Goal: Ask a question

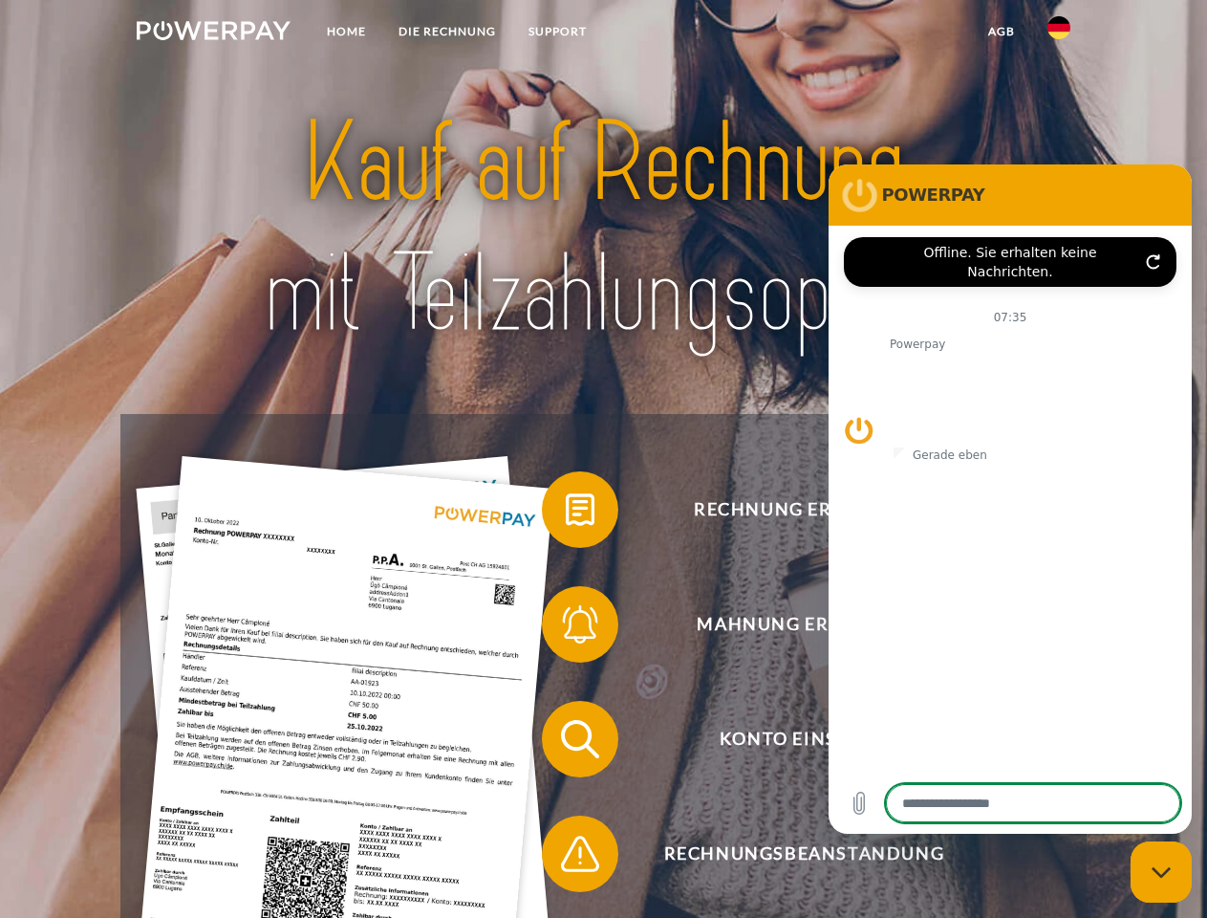
click at [213, 33] on img at bounding box center [214, 30] width 154 height 19
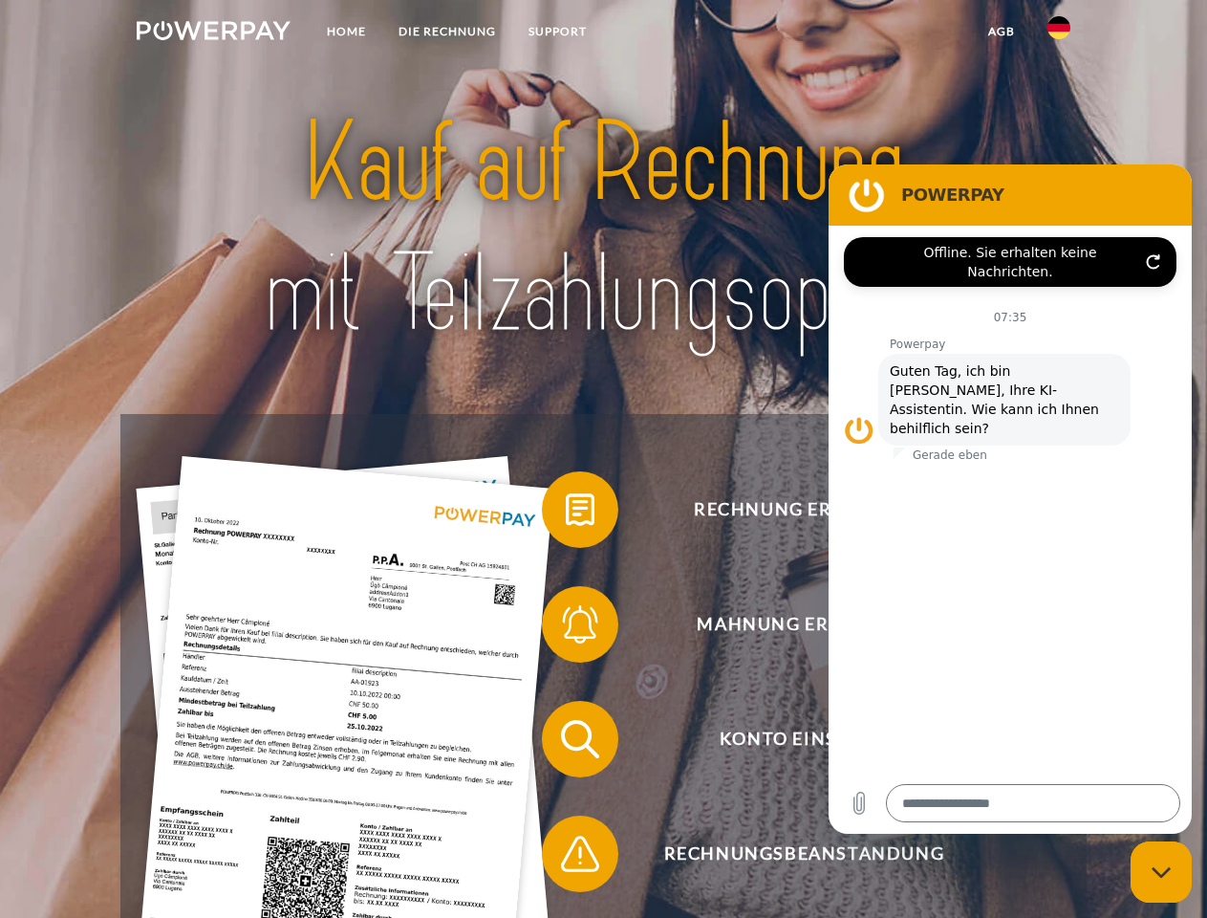
click at [1059, 33] on img at bounding box center [1059, 27] width 23 height 23
click at [1001, 32] on link "agb" at bounding box center [1001, 31] width 59 height 34
click at [566, 513] on span at bounding box center [552, 510] width 96 height 96
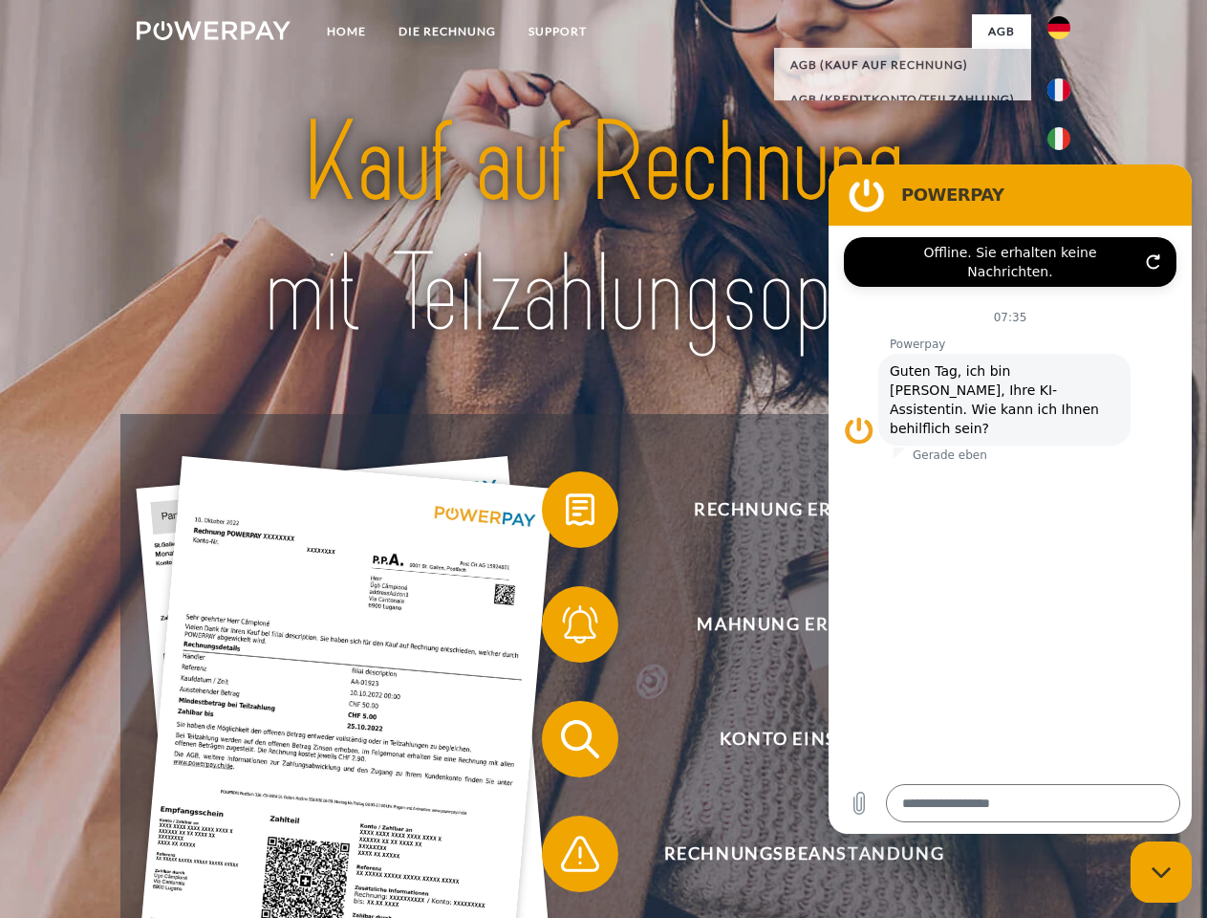
click at [566, 628] on span at bounding box center [552, 624] width 96 height 96
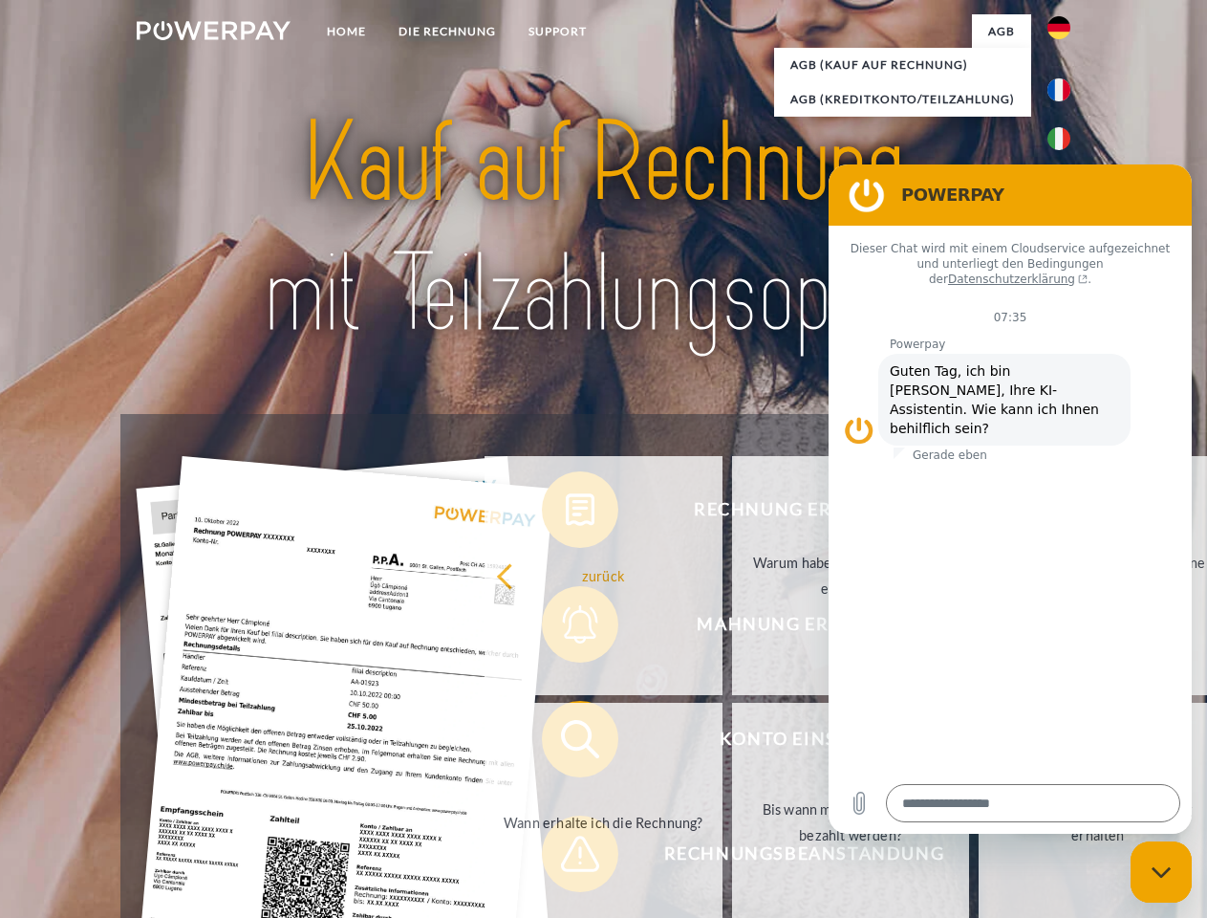
click at [732, 743] on link "Bis wann muss die Rechnung bezahlt werden?" at bounding box center [851, 821] width 238 height 239
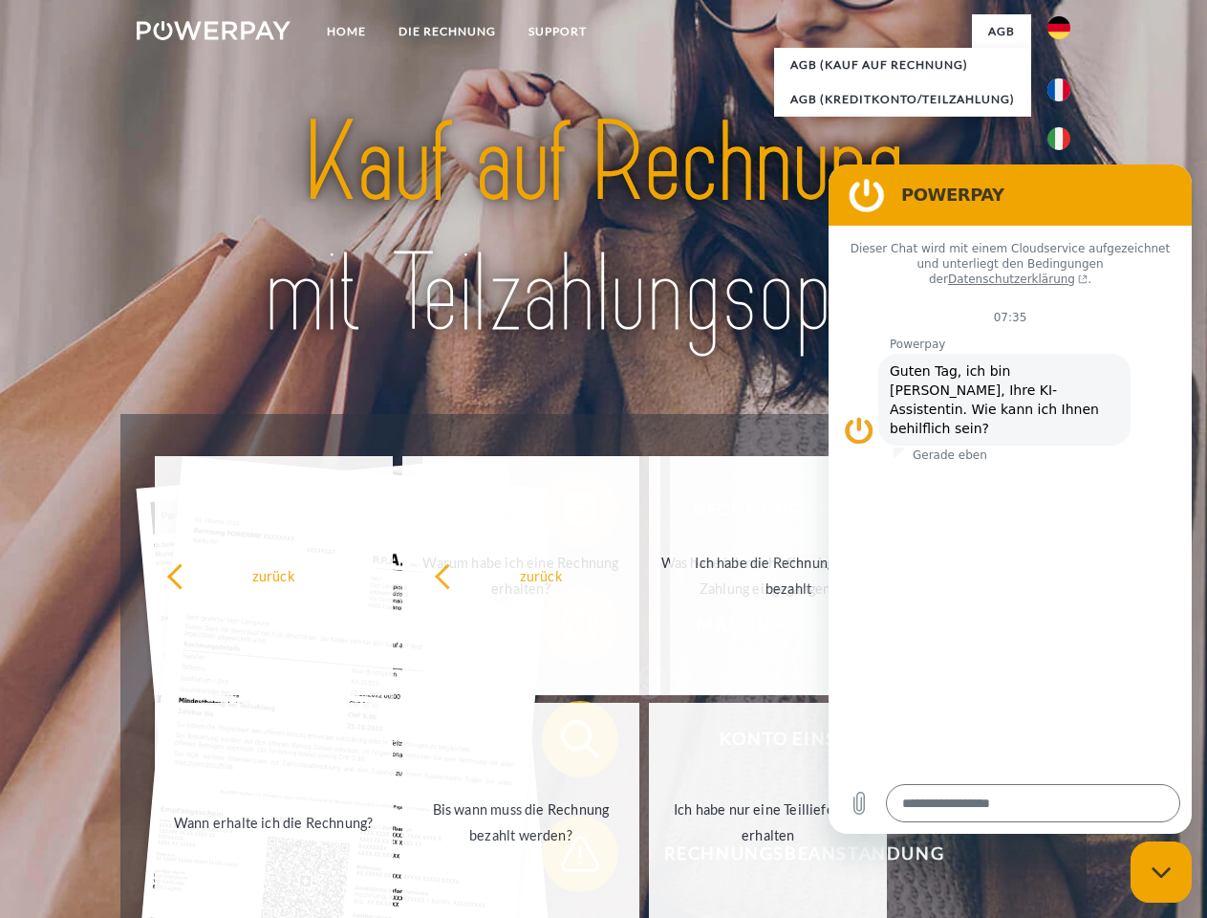
click at [566, 857] on span at bounding box center [552, 854] width 96 height 96
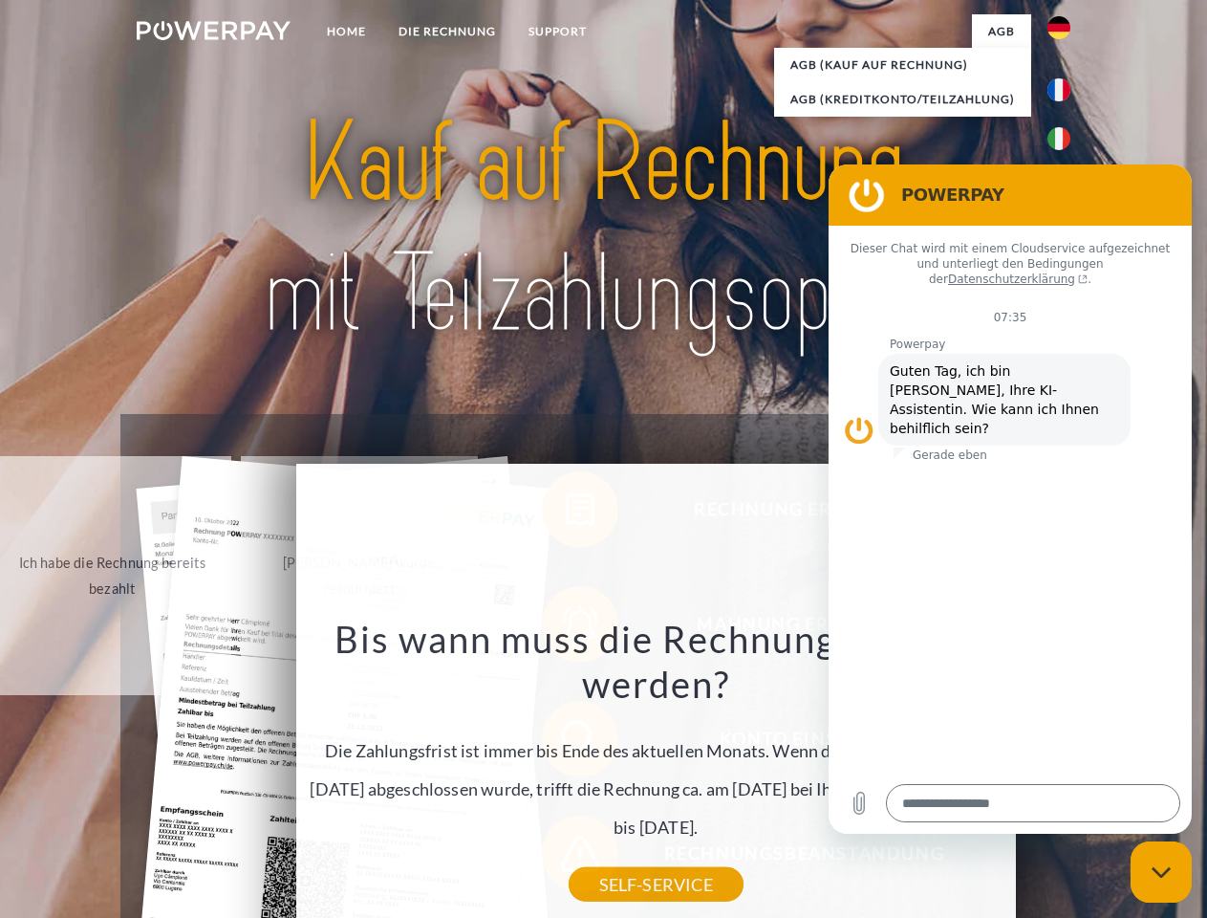
click at [1161, 872] on icon "Messaging-Fenster schließen" at bounding box center [1162, 872] width 20 height 12
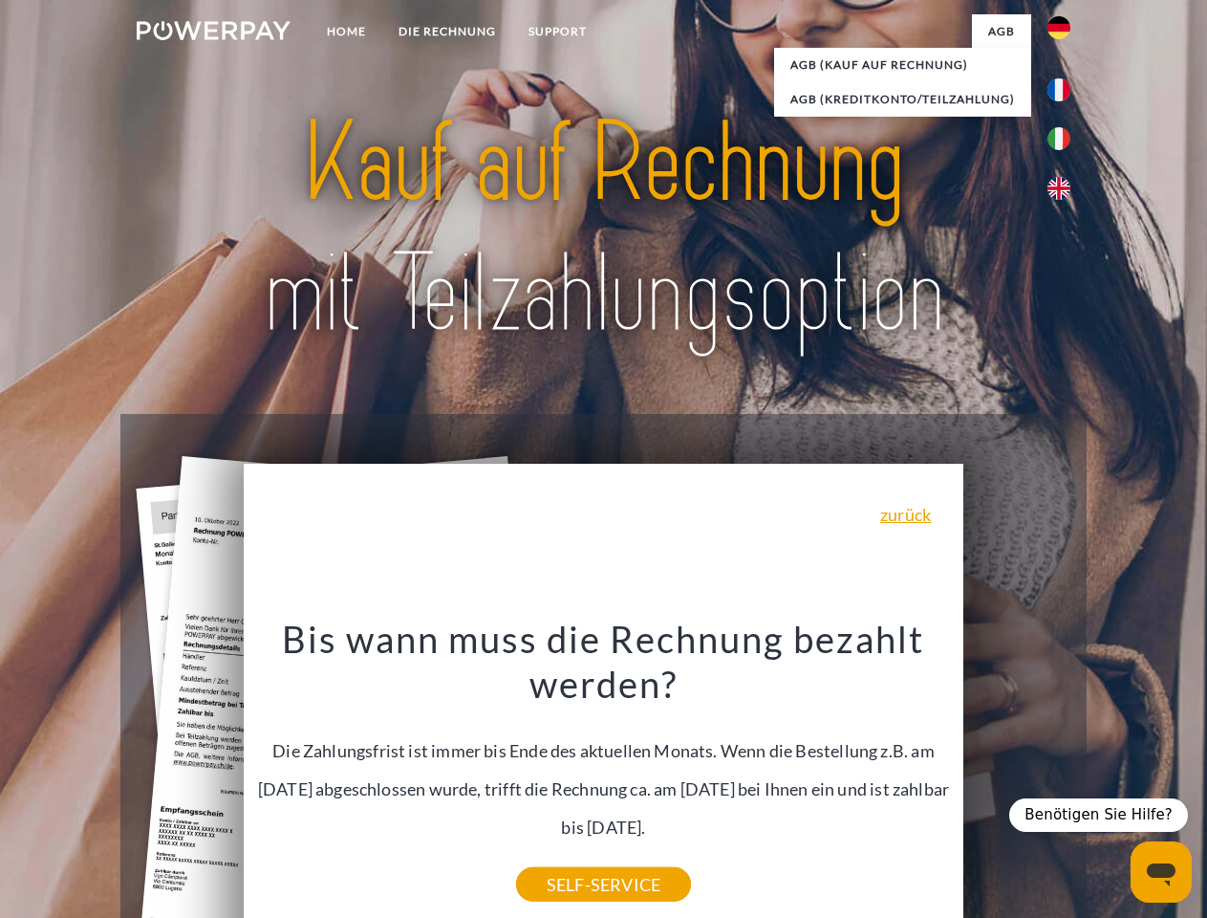
type textarea "*"
